Goal: Find contact information: Find contact information

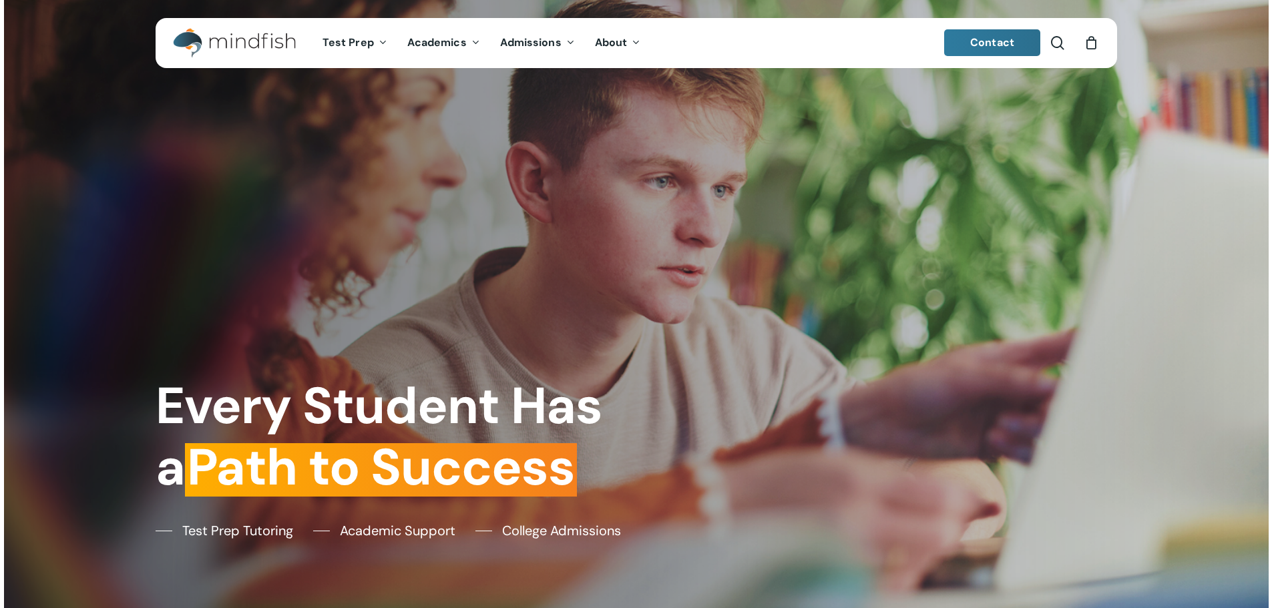
click at [1009, 42] on span "Contact" at bounding box center [992, 42] width 44 height 14
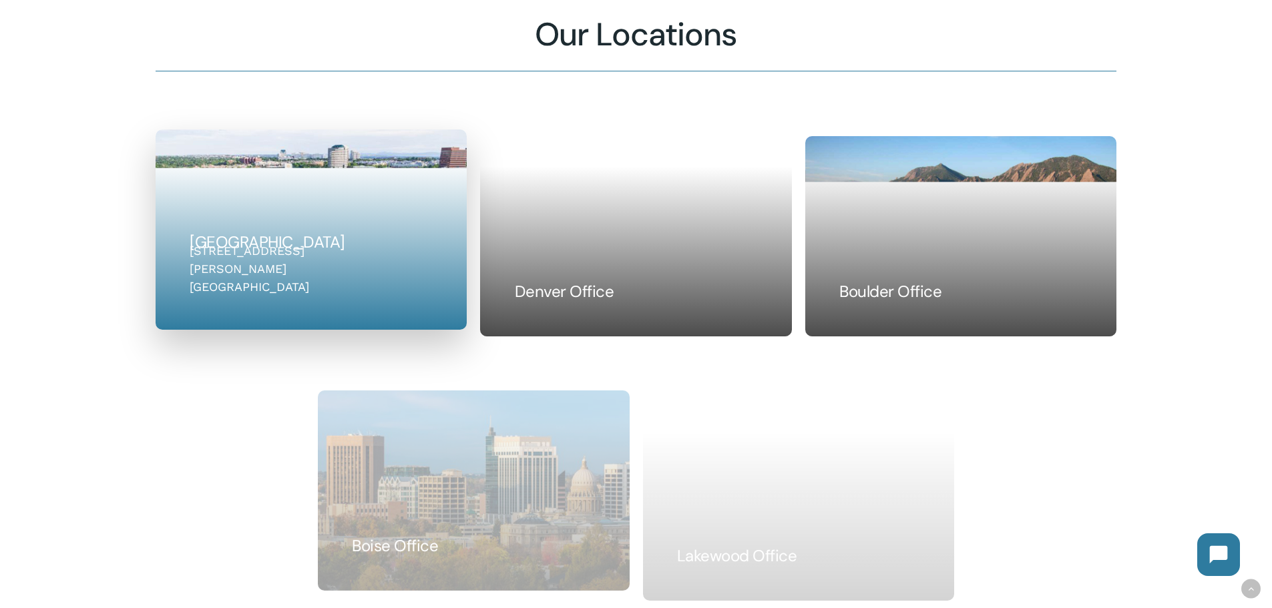
scroll to position [868, 0]
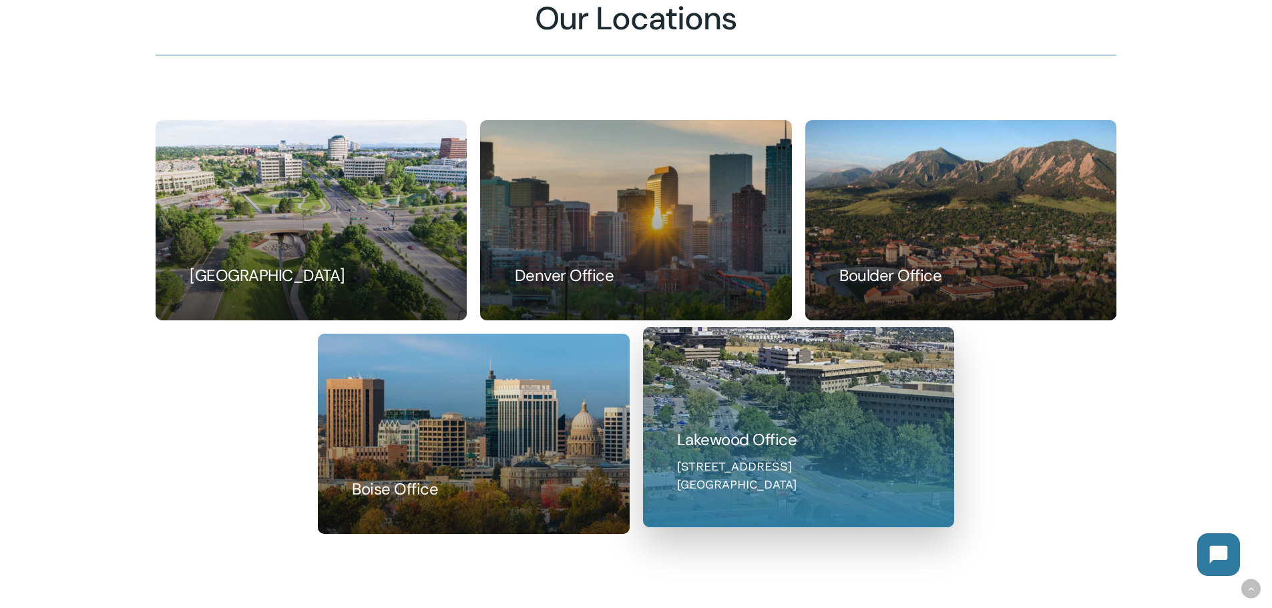
click at [709, 453] on link at bounding box center [799, 427] width 310 height 199
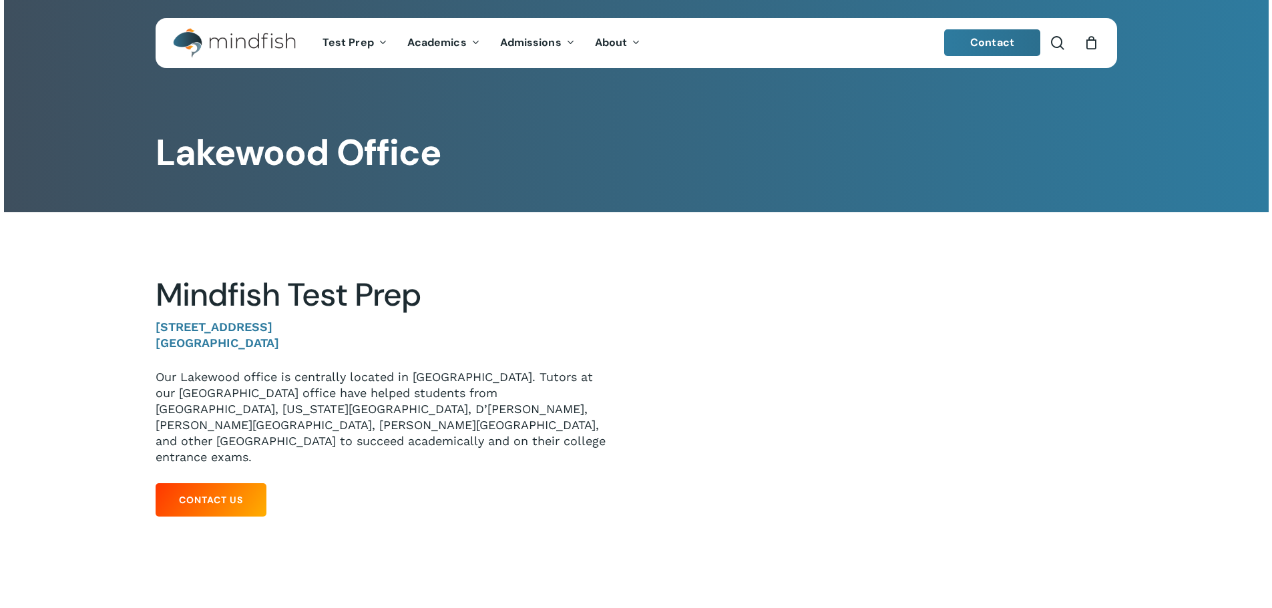
click at [770, 497] on div at bounding box center [886, 400] width 461 height 248
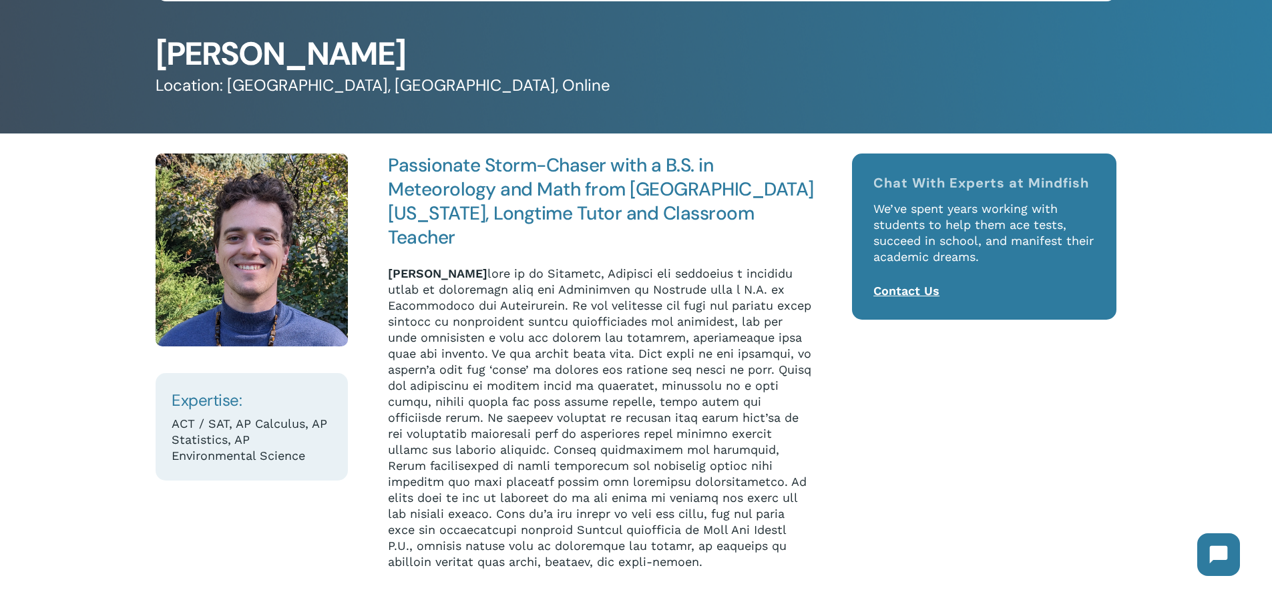
scroll to position [134, 0]
